Goal: Task Accomplishment & Management: Use online tool/utility

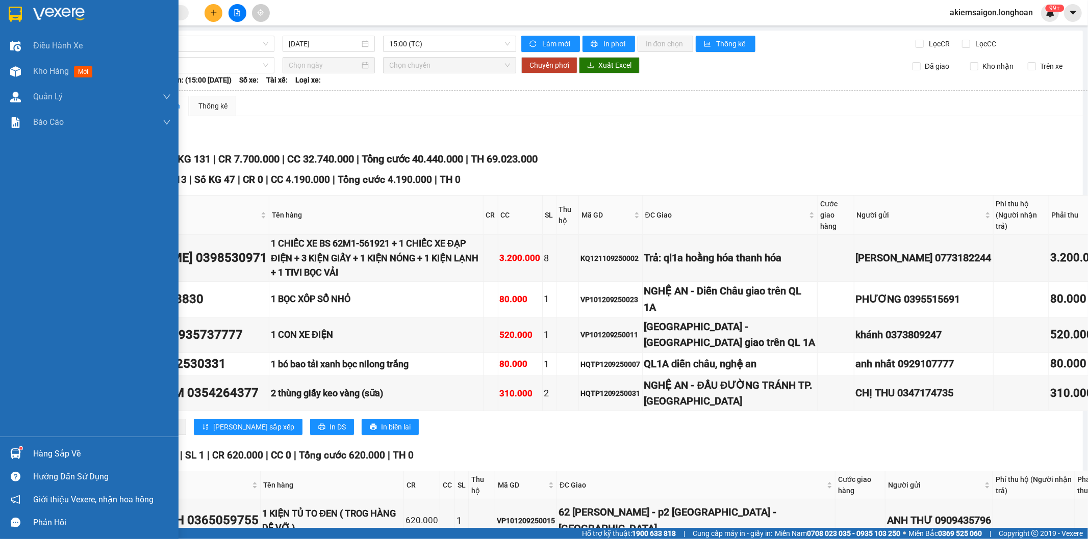
click at [16, 362] on img at bounding box center [15, 454] width 11 height 11
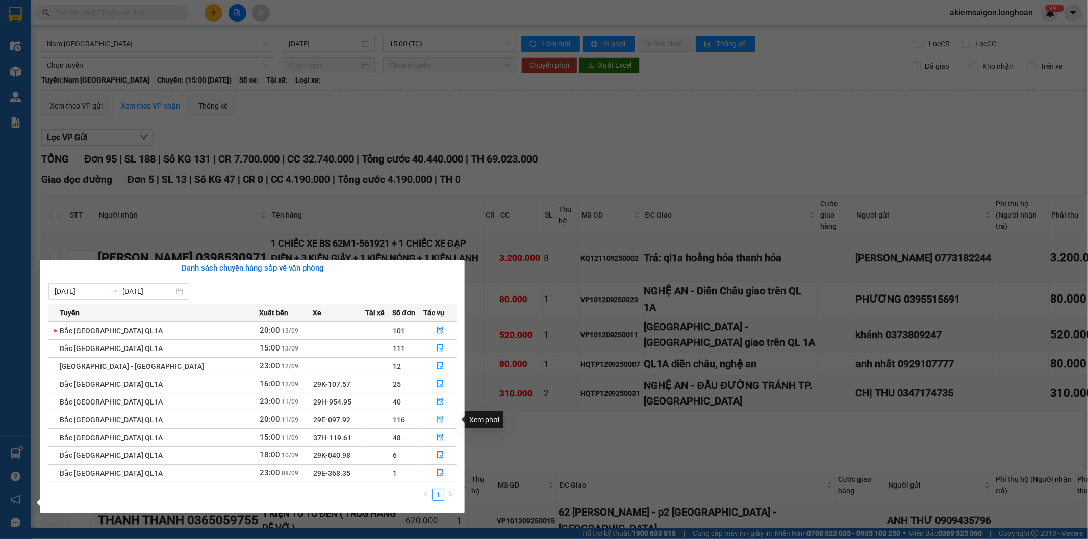
drag, startPoint x: 431, startPoint y: 420, endPoint x: 441, endPoint y: 420, distance: 9.2
click at [437, 362] on icon "file-done" at bounding box center [440, 419] width 6 height 7
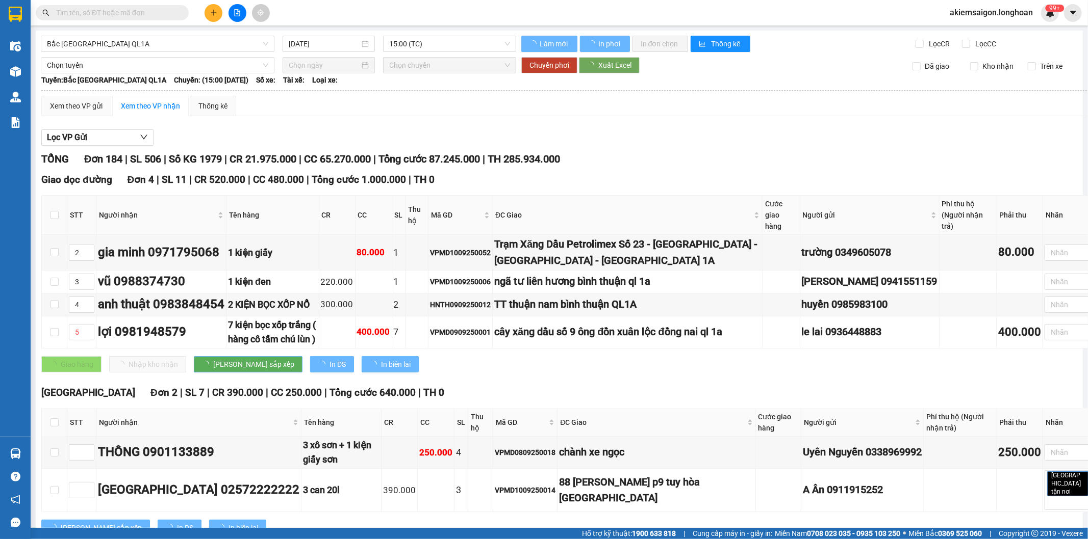
type input "[DATE]"
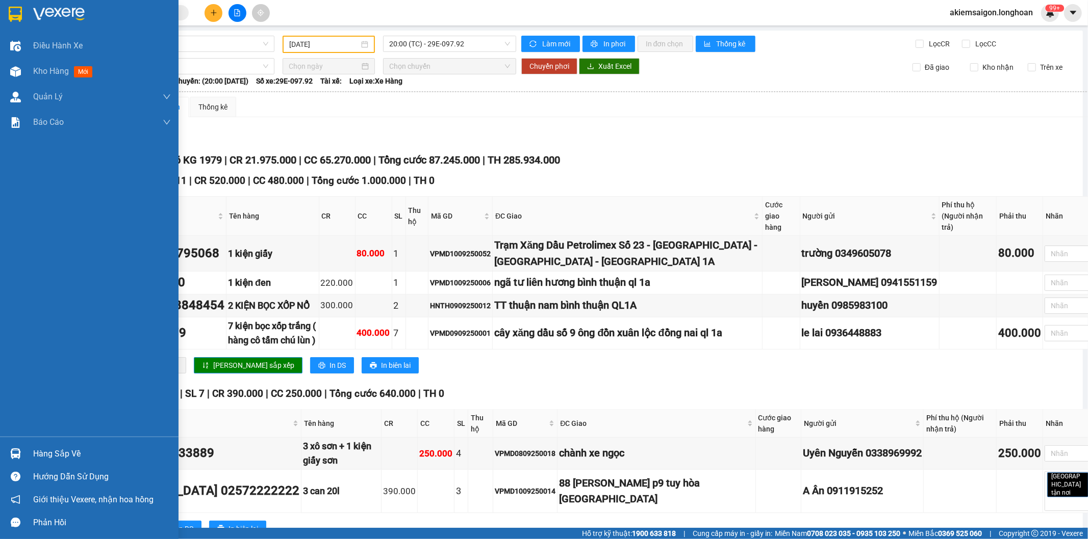
click at [9, 11] on img at bounding box center [15, 14] width 13 height 15
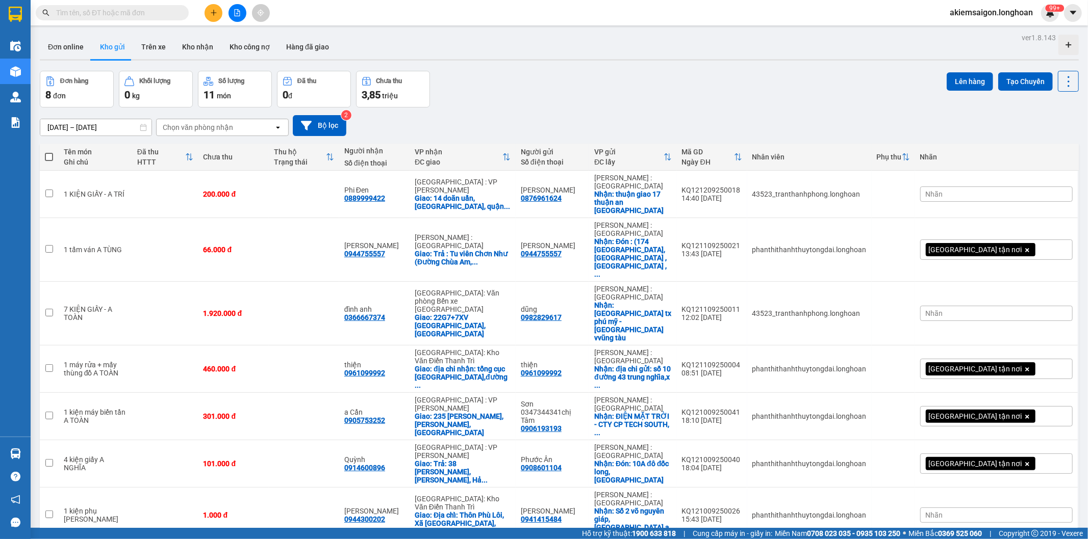
click at [547, 89] on div "Đơn hàng 8 đơn Khối lượng 0 kg Số lượng 11 món Đã thu 0 đ Chưa thu 3,85 triệu L…" at bounding box center [559, 89] width 1039 height 37
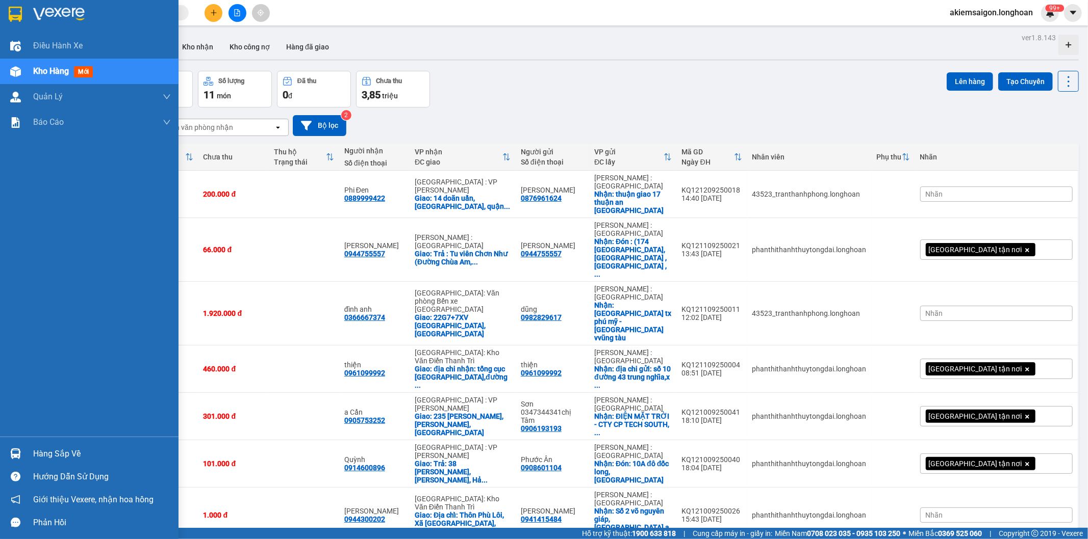
click at [9, 9] on img at bounding box center [15, 14] width 13 height 15
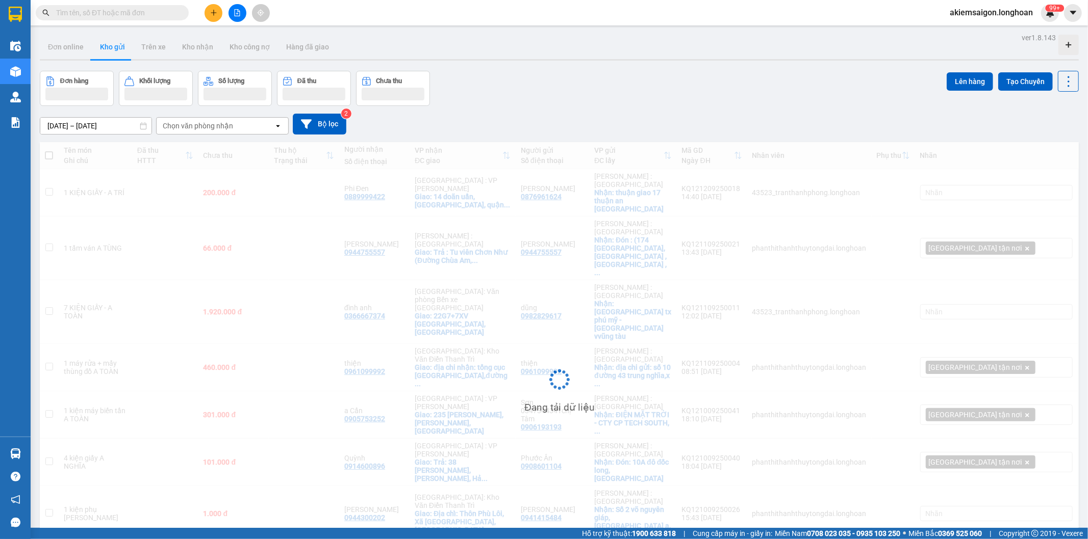
click at [570, 86] on div "Đơn hàng Khối lượng Số lượng Đã thu Chưa thu Lên hàng Tạo Chuyến" at bounding box center [559, 88] width 1039 height 35
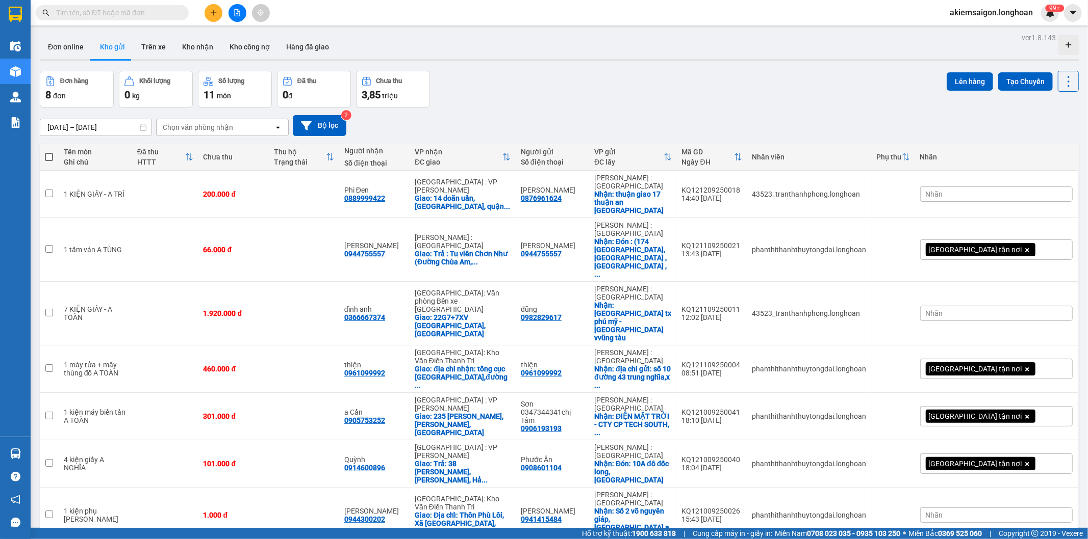
click at [521, 106] on div "Đơn hàng 8 đơn Khối lượng 0 kg Số lượng 11 món Đã thu 0 đ Chưa thu 3,85 triệu L…" at bounding box center [559, 89] width 1039 height 37
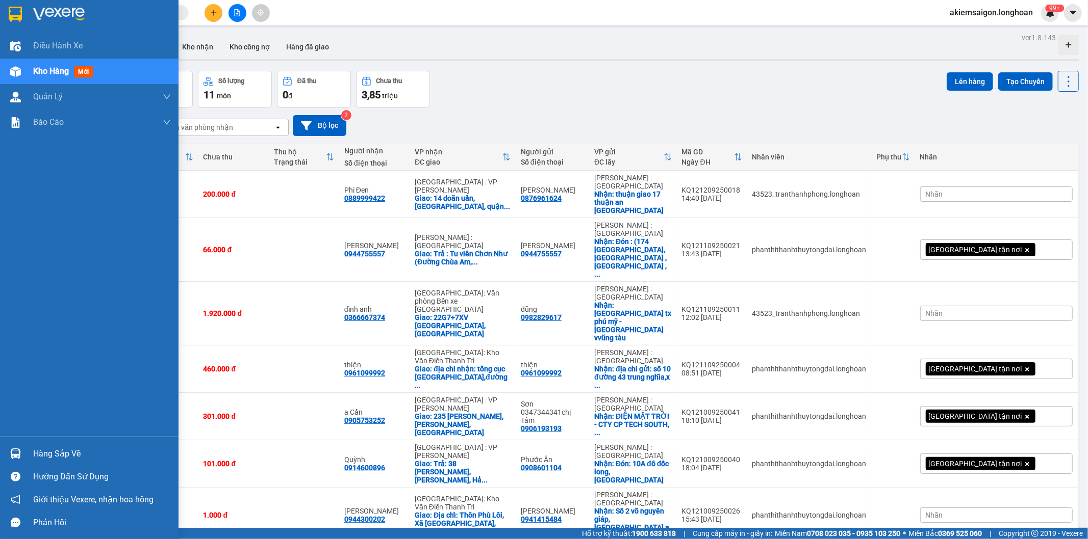
click at [11, 455] on img at bounding box center [15, 454] width 11 height 11
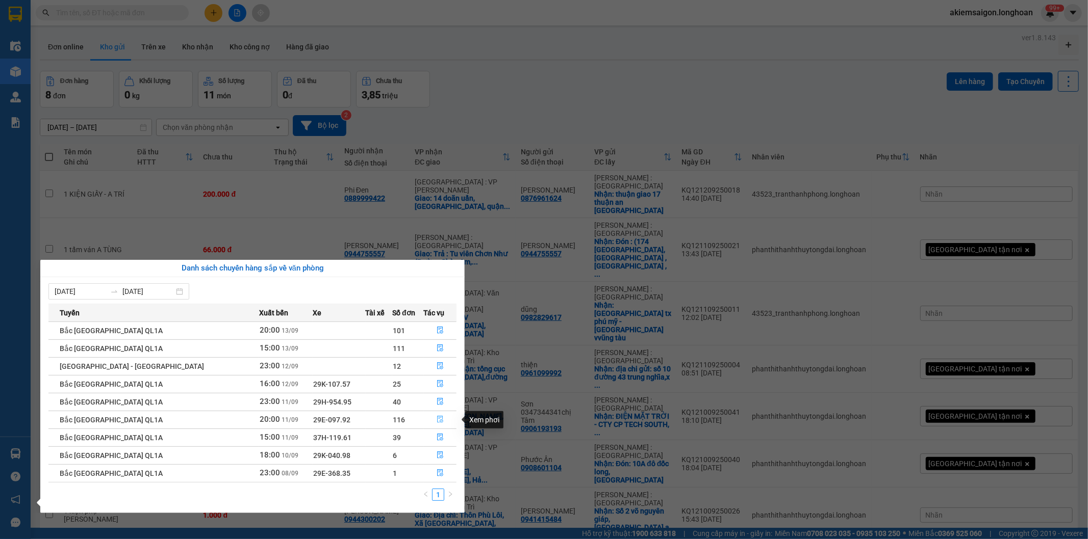
click at [436, 421] on icon "file-done" at bounding box center [439, 419] width 7 height 7
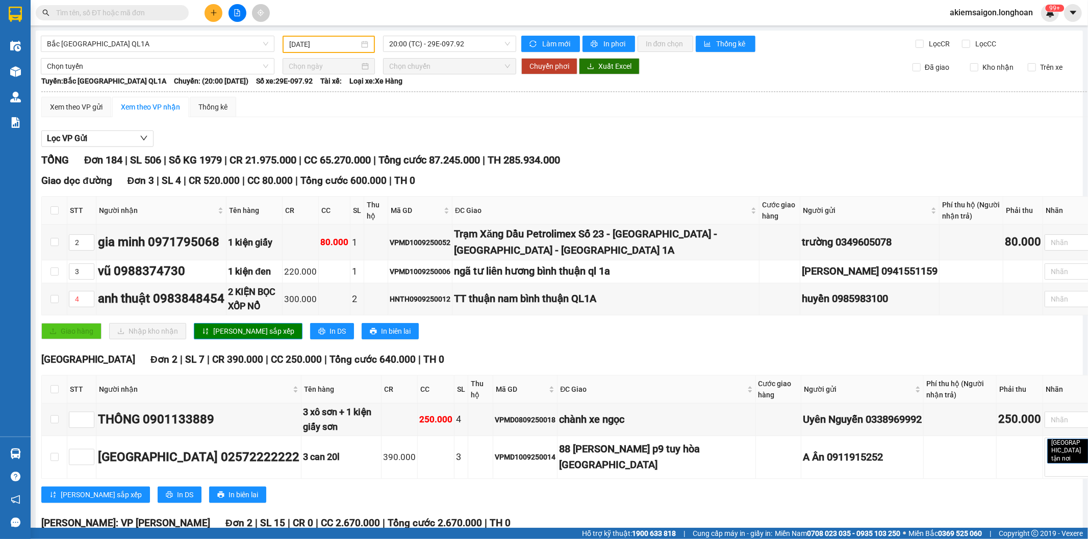
type input "[DATE]"
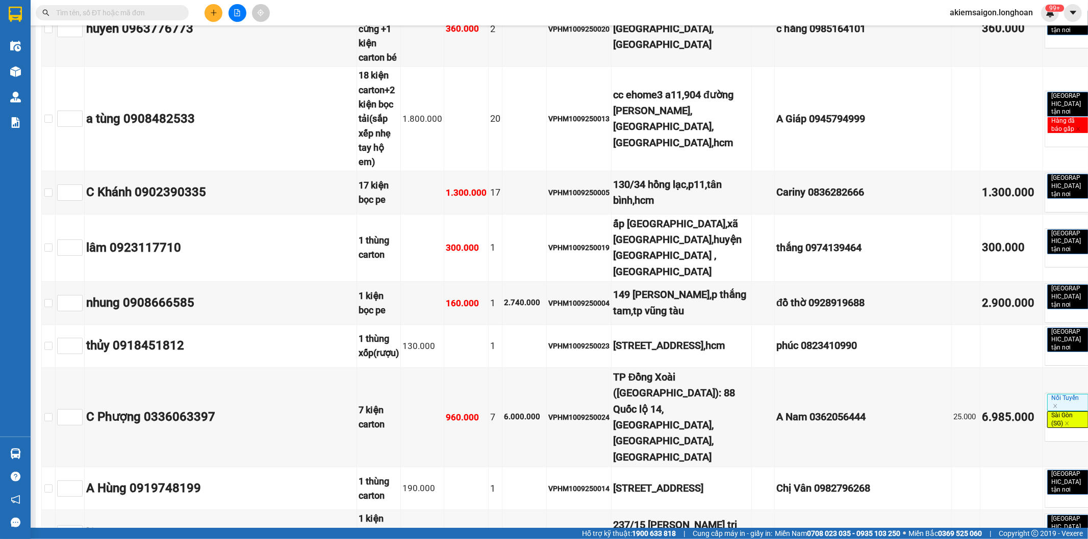
scroll to position [2927, 0]
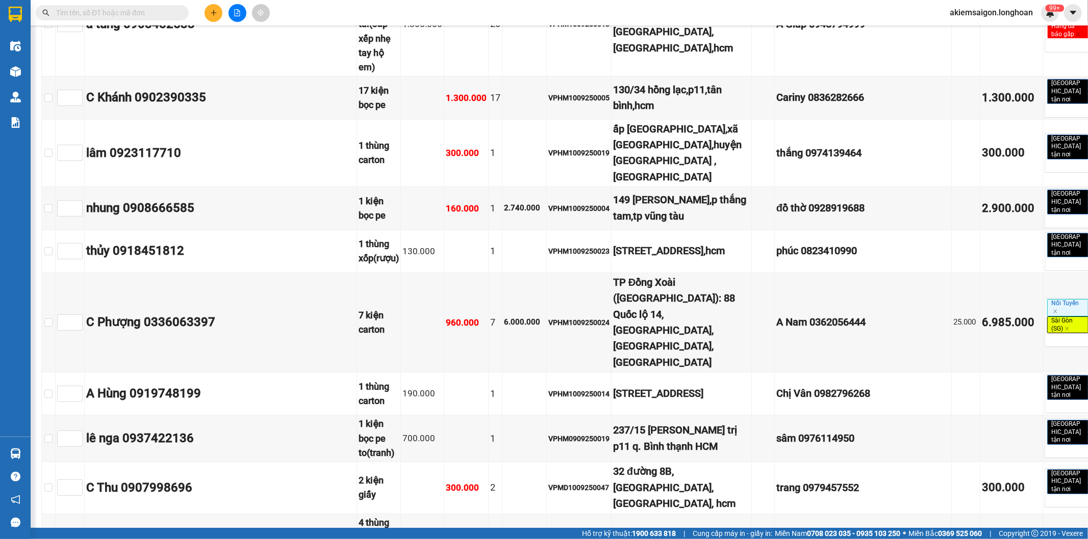
drag, startPoint x: 52, startPoint y: 340, endPoint x: 54, endPoint y: 355, distance: 14.9
checkbox input "true"
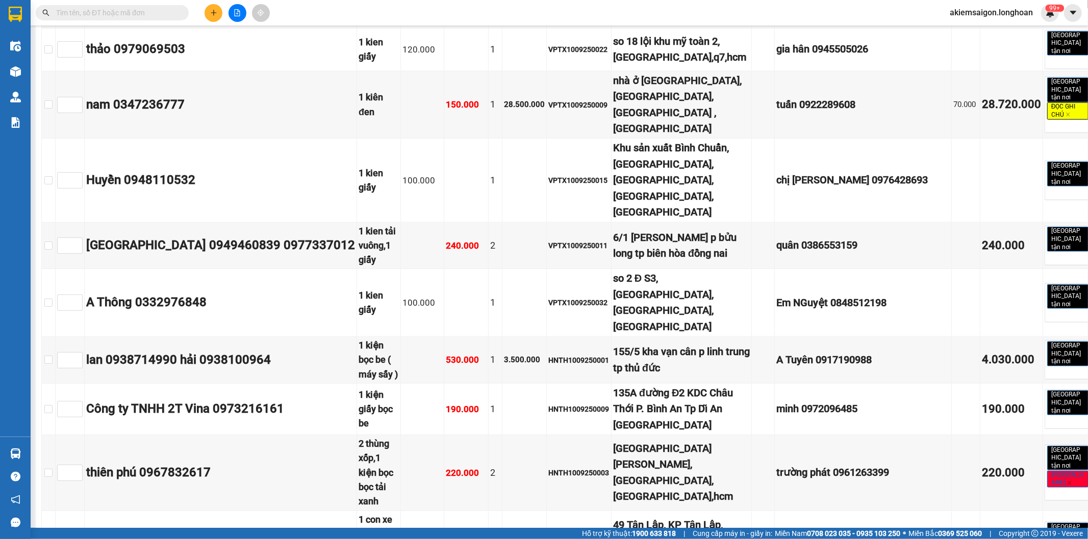
scroll to position [7081, 0]
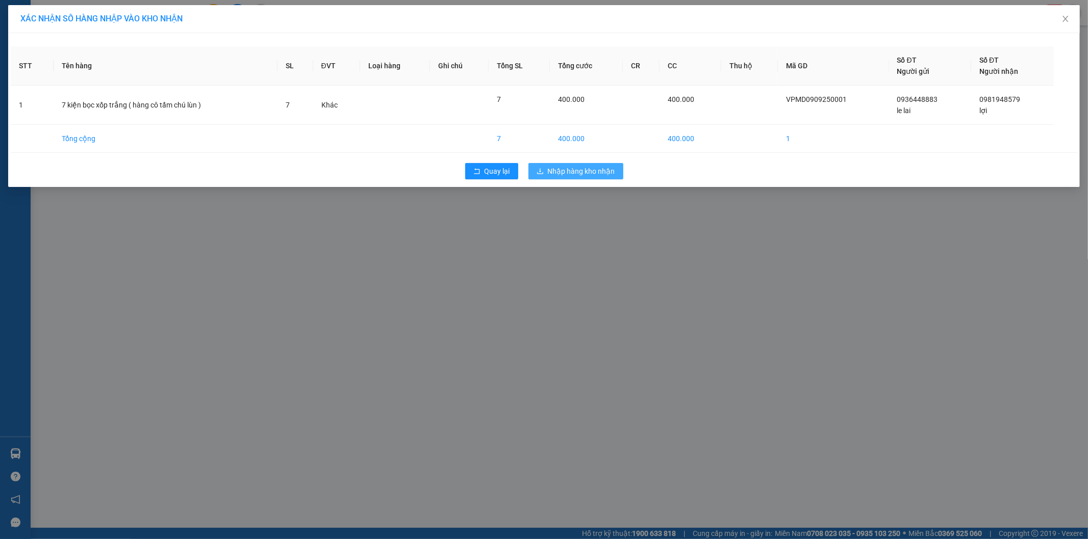
drag, startPoint x: 575, startPoint y: 169, endPoint x: 557, endPoint y: 335, distance: 167.2
click at [575, 170] on span "Nhập hàng kho nhận" at bounding box center [581, 171] width 67 height 11
